Goal: Entertainment & Leisure: Consume media (video, audio)

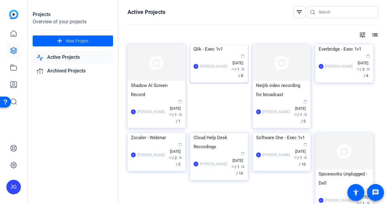
click at [223, 44] on img at bounding box center [219, 44] width 58 height 0
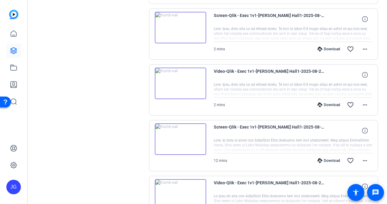
scroll to position [236, 0]
click at [180, 81] on img at bounding box center [180, 82] width 51 height 31
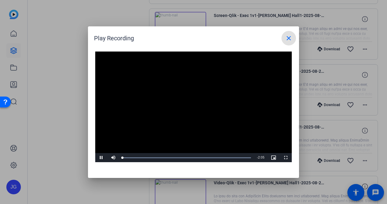
click at [182, 99] on video "Video Player" at bounding box center [193, 106] width 197 height 111
click at [99, 157] on span "Video Player" at bounding box center [101, 157] width 12 height 0
click at [161, 157] on div "Loaded : 100.00% 0:34 0:04" at bounding box center [186, 158] width 129 height 2
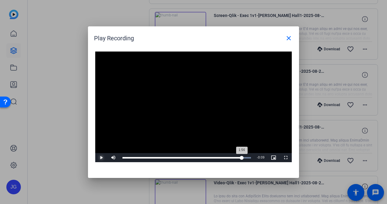
click at [242, 157] on div "Loaded : 100.00% 1:56 1:56" at bounding box center [186, 158] width 129 height 2
click at [231, 157] on div "Loaded : 100.00% 1:46 1:58" at bounding box center [186, 158] width 129 height 2
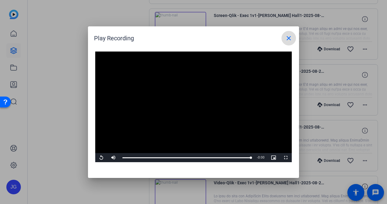
drag, startPoint x: 290, startPoint y: 35, endPoint x: 287, endPoint y: 32, distance: 4.1
click at [287, 32] on button "close" at bounding box center [289, 38] width 15 height 15
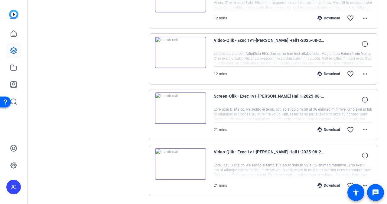
scroll to position [380, 0]
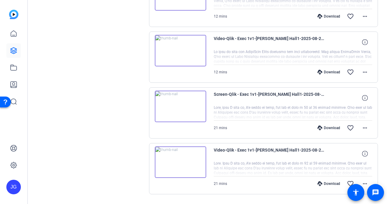
click at [180, 156] on img at bounding box center [180, 161] width 51 height 31
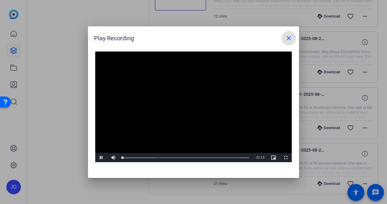
click at [189, 109] on video "Video Player" at bounding box center [193, 106] width 197 height 111
click at [132, 157] on div "Loaded : 100.00% 01:31 00:00" at bounding box center [185, 158] width 127 height 2
click at [99, 157] on span "Video Player" at bounding box center [101, 157] width 12 height 0
click at [127, 158] on div "54%" at bounding box center [126, 157] width 15 height 9
click at [124, 158] on div "32%" at bounding box center [127, 157] width 12 height 1
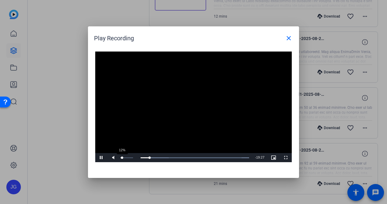
click at [122, 158] on div "12%" at bounding box center [127, 157] width 12 height 1
click at [100, 157] on span "Video Player" at bounding box center [101, 157] width 12 height 0
click at [126, 157] on div "Loaded : 100.00% 00:36 01:52" at bounding box center [185, 158] width 127 height 2
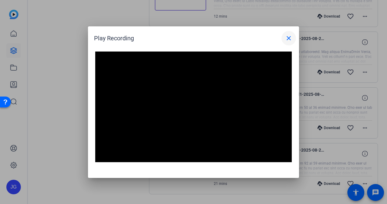
click at [289, 38] on mat-icon "close" at bounding box center [288, 37] width 7 height 7
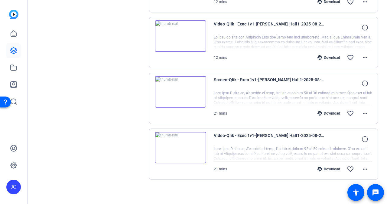
scroll to position [394, 0]
click at [364, 82] on icon at bounding box center [365, 83] width 6 height 6
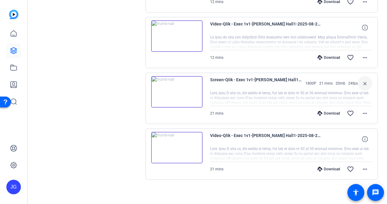
click at [316, 87] on div "1800P 21 mins 20mb 24fps close" at bounding box center [337, 83] width 70 height 15
click at [177, 90] on img at bounding box center [176, 91] width 51 height 31
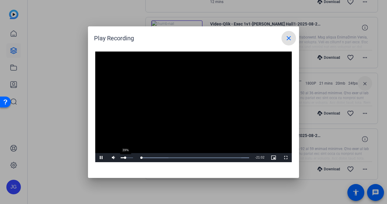
click at [125, 157] on div "39%" at bounding box center [127, 157] width 12 height 1
click at [99, 157] on span "Video Player" at bounding box center [101, 157] width 12 height 0
click at [183, 69] on video "Video Player" at bounding box center [193, 106] width 197 height 111
click at [101, 157] on span "Video Player" at bounding box center [101, 157] width 12 height 0
click at [286, 39] on mat-icon "close" at bounding box center [288, 37] width 7 height 7
